Goal: Entertainment & Leisure: Consume media (video, audio)

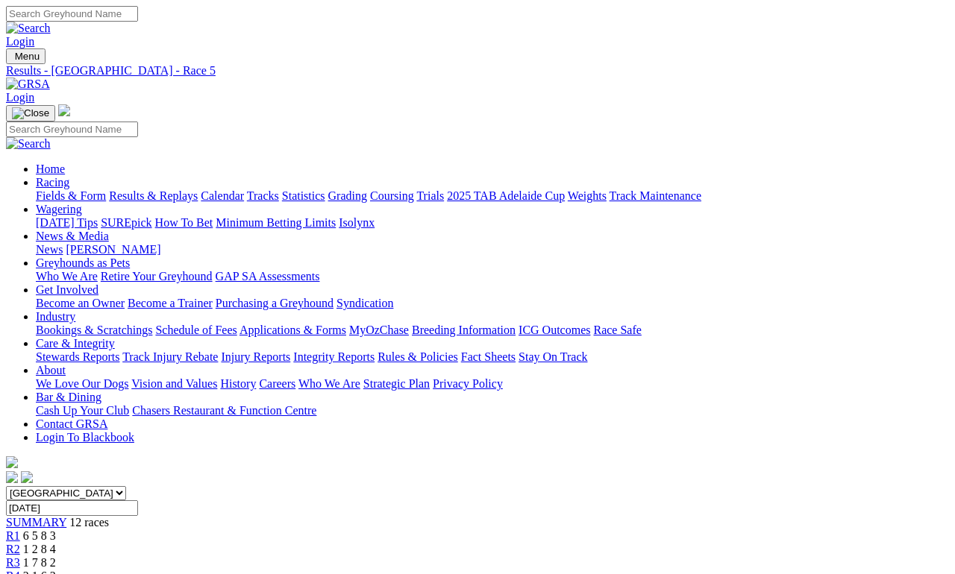
click at [166, 189] on link "Results & Replays" at bounding box center [153, 195] width 89 height 13
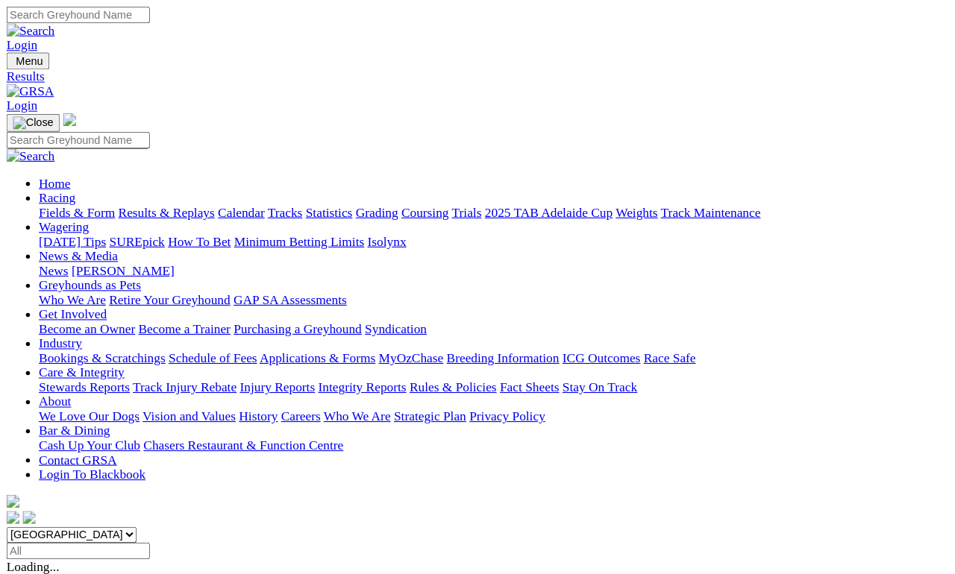
scroll to position [7, 0]
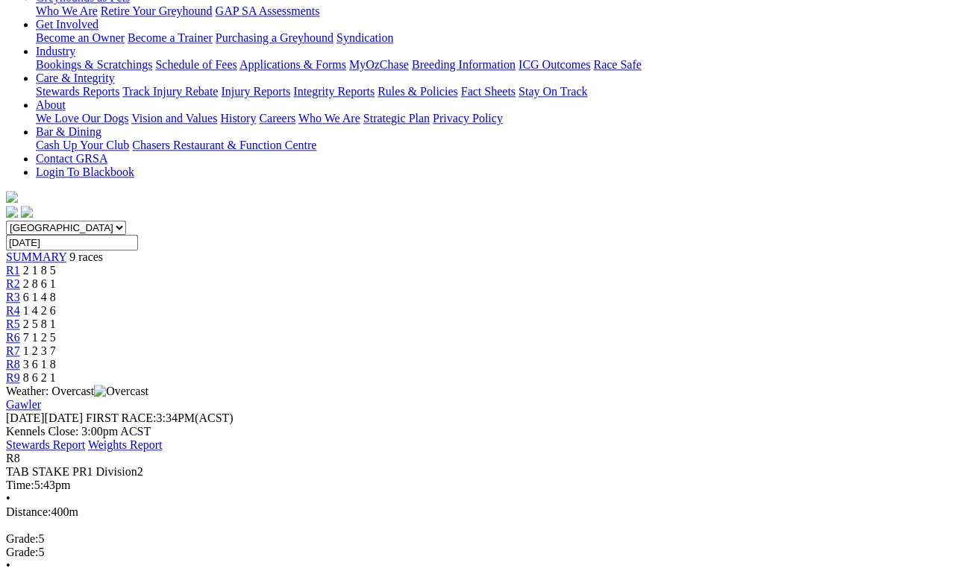
scroll to position [178, 0]
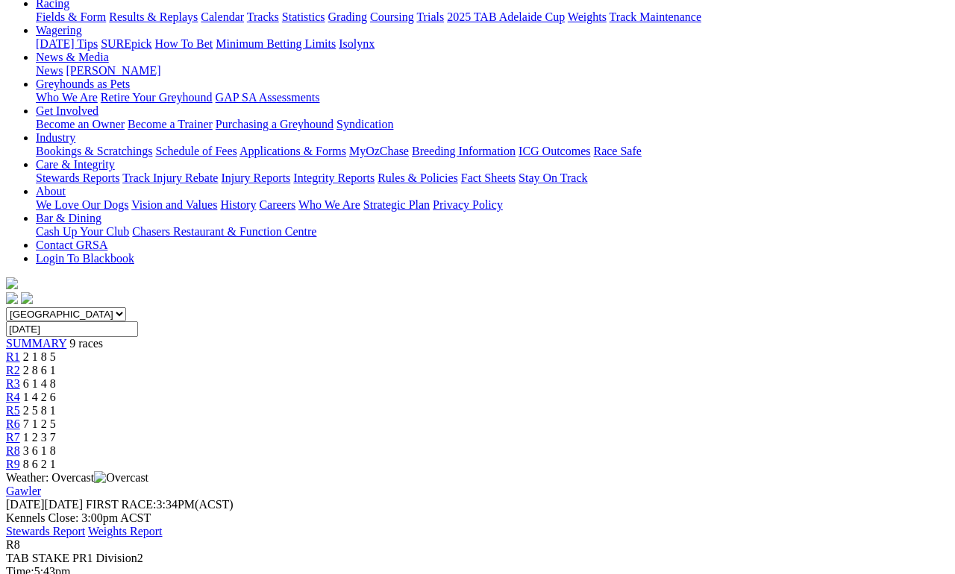
click at [20, 458] on span "R9" at bounding box center [13, 464] width 14 height 13
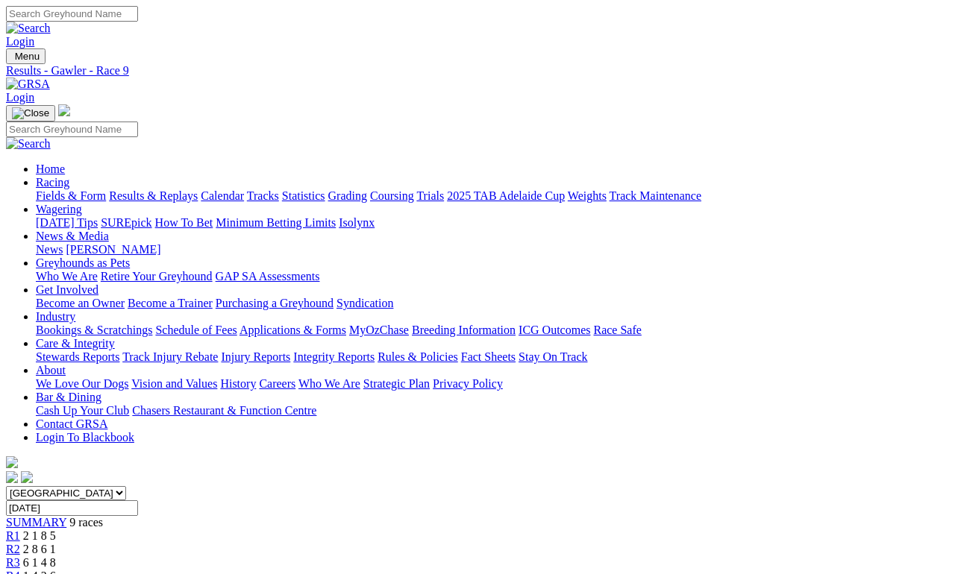
scroll to position [7, 0]
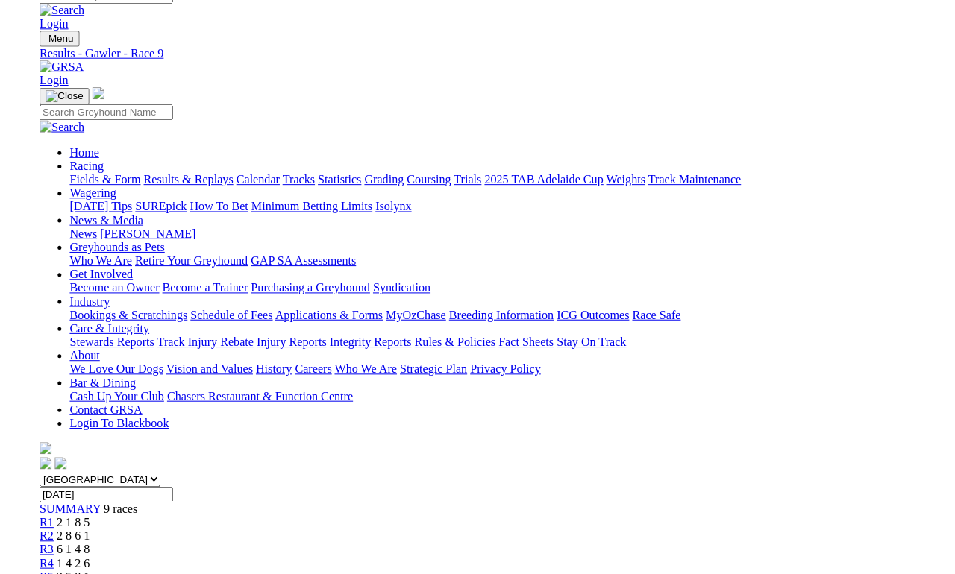
scroll to position [13, 0]
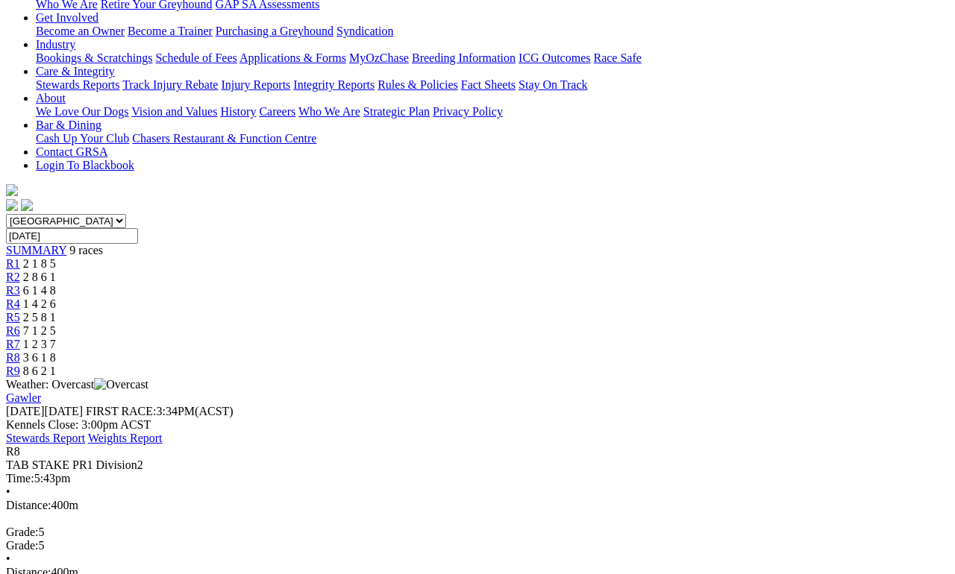
scroll to position [275, 0]
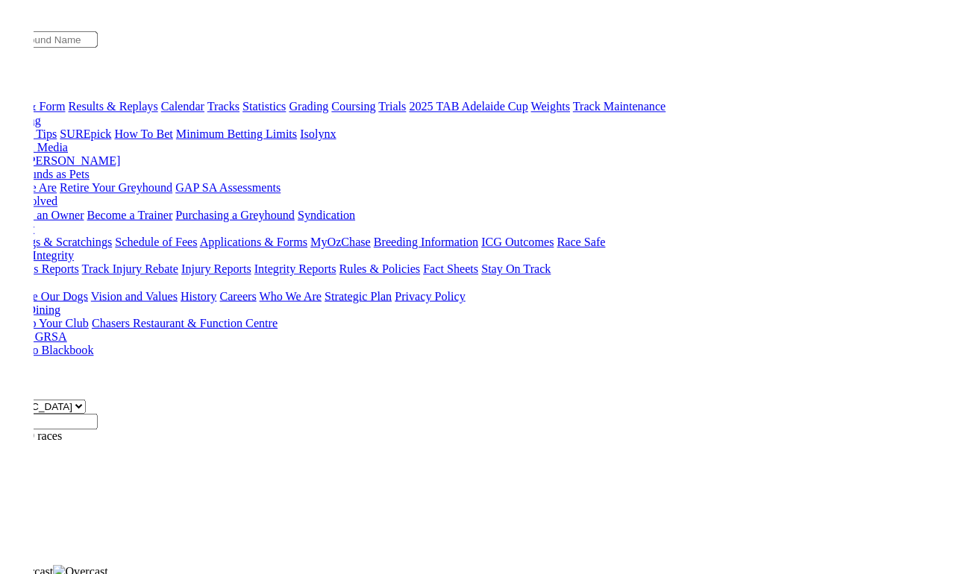
scroll to position [257, 0]
